Goal: Task Accomplishment & Management: Manage account settings

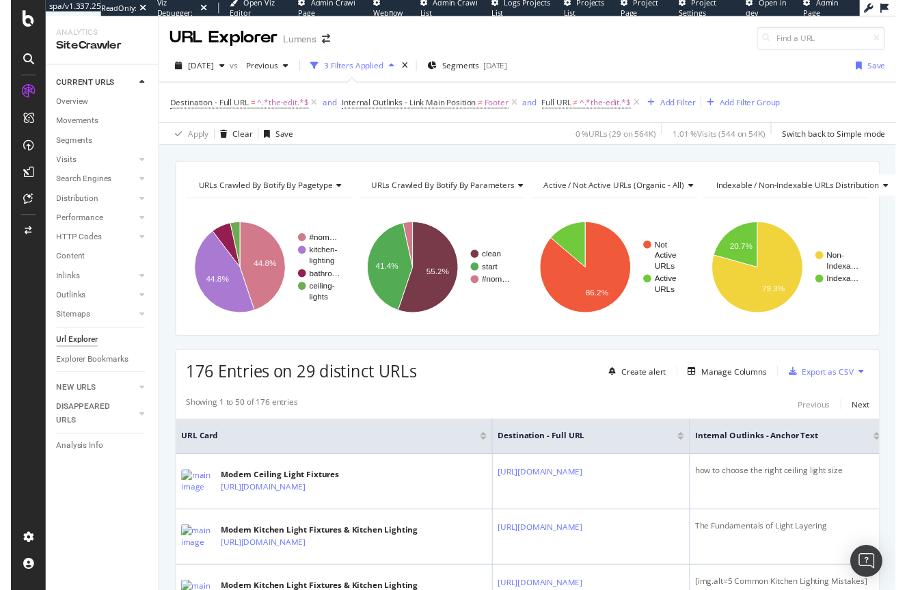
scroll to position [297, 0]
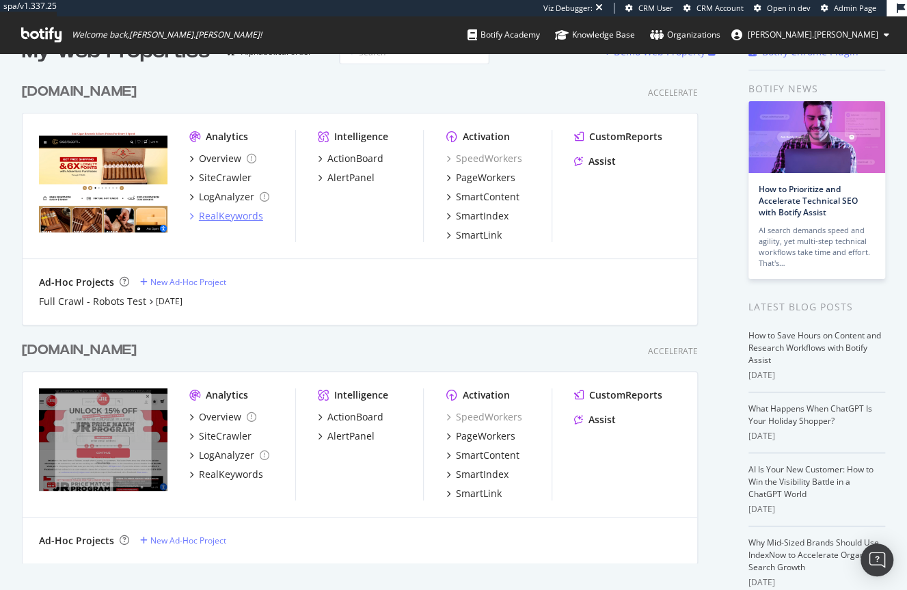
scroll to position [33, 0]
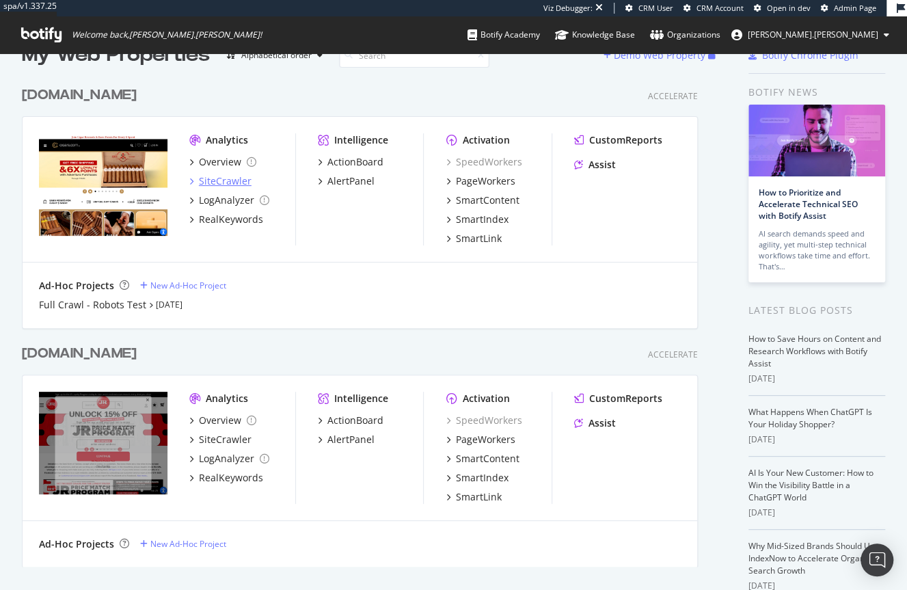
click at [208, 178] on div "SiteCrawler" at bounding box center [225, 181] width 53 height 14
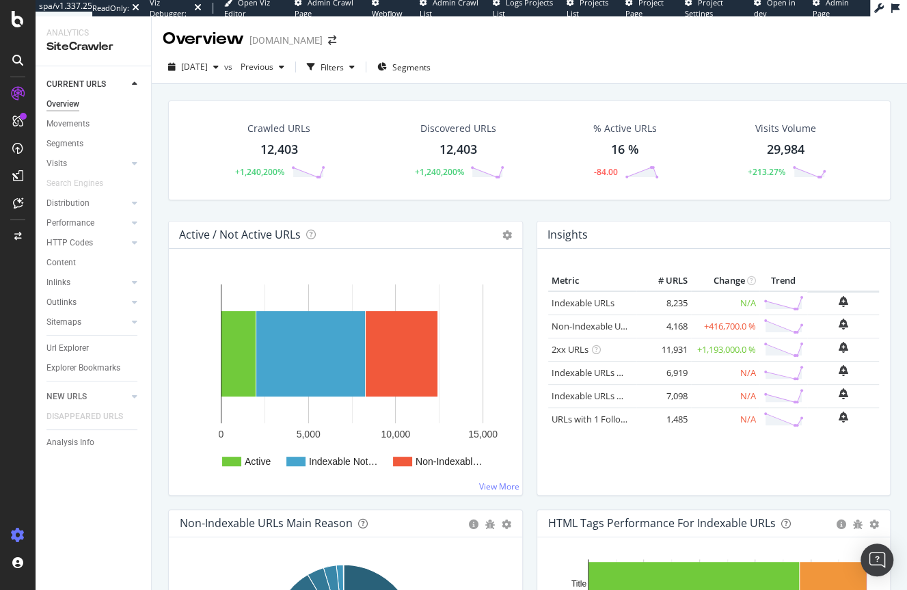
click at [24, 533] on icon at bounding box center [18, 535] width 14 height 14
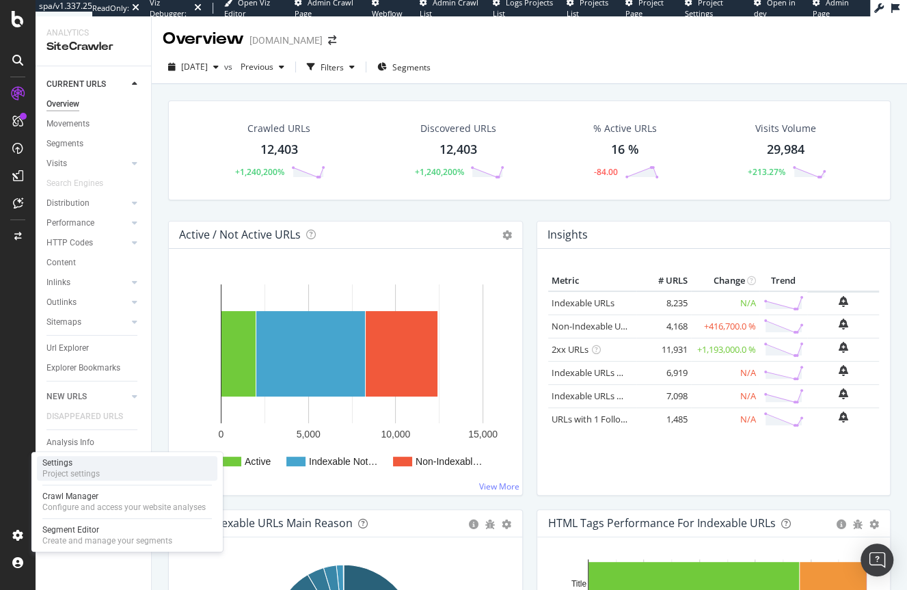
click at [56, 471] on div "Project settings" at bounding box center [70, 473] width 57 height 11
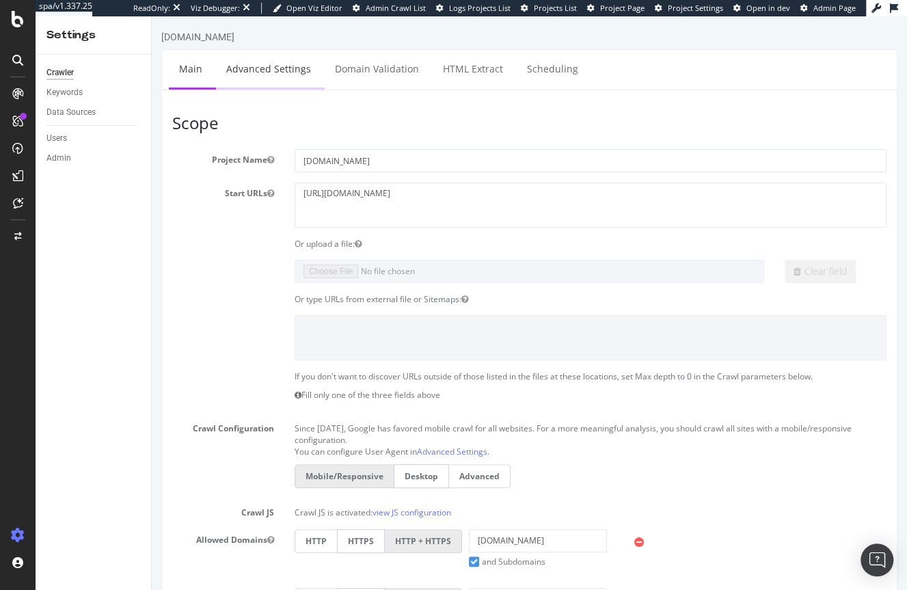
click at [245, 71] on link "Advanced Settings" at bounding box center [268, 69] width 105 height 38
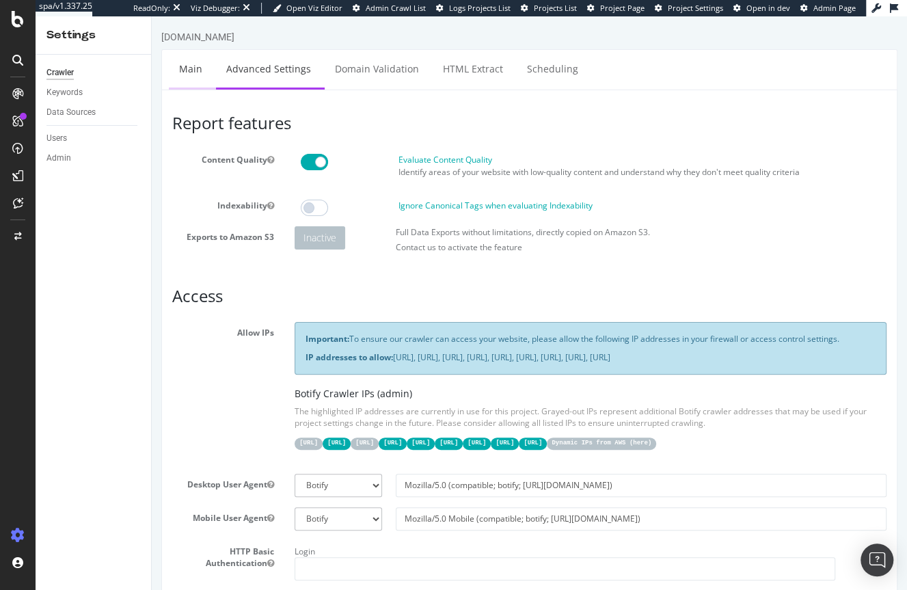
click at [187, 68] on link "Main" at bounding box center [191, 69] width 44 height 38
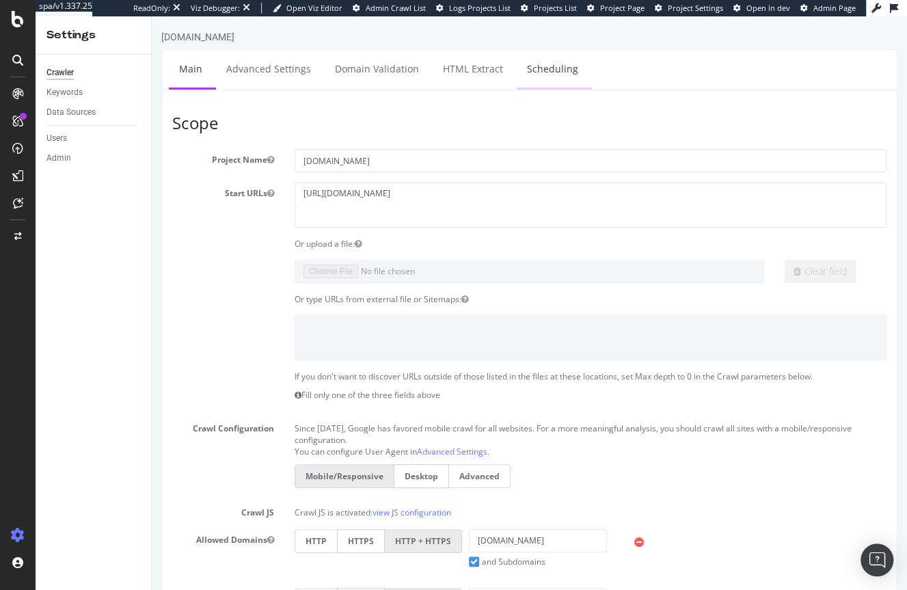
click at [534, 72] on link "Scheduling" at bounding box center [553, 69] width 72 height 38
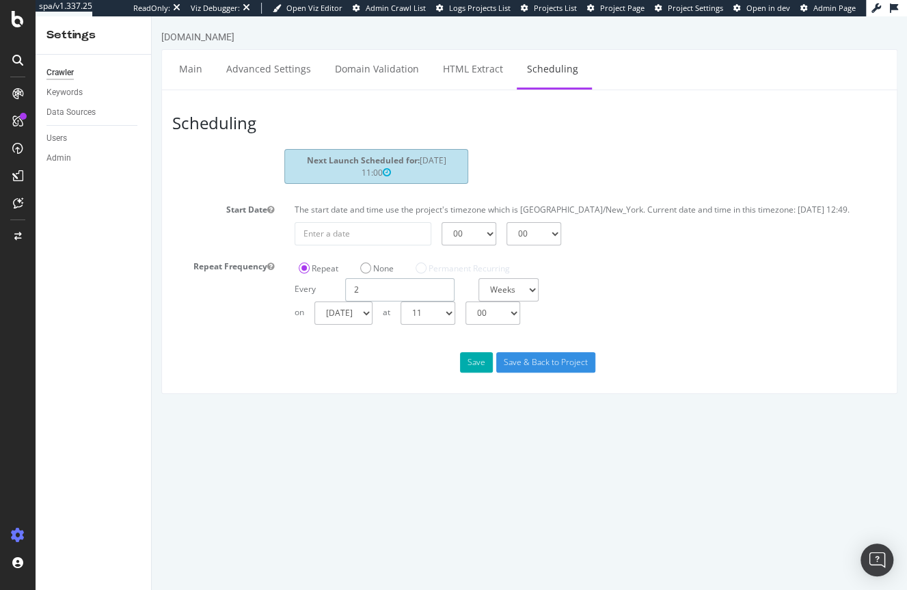
click at [360, 286] on input "2" at bounding box center [399, 289] width 109 height 23
click at [317, 395] on html "cigars.com Main Advanced Settings Domain Validation HTML Extract Scheduling Sch…" at bounding box center [529, 211] width 755 height 391
